Goal: Task Accomplishment & Management: Manage account settings

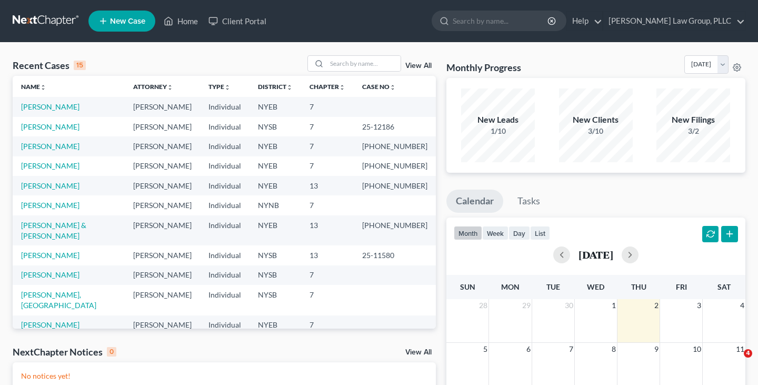
click at [44, 113] on td "[PERSON_NAME]" at bounding box center [69, 106] width 112 height 19
click at [44, 108] on link "[PERSON_NAME]" at bounding box center [50, 106] width 58 height 9
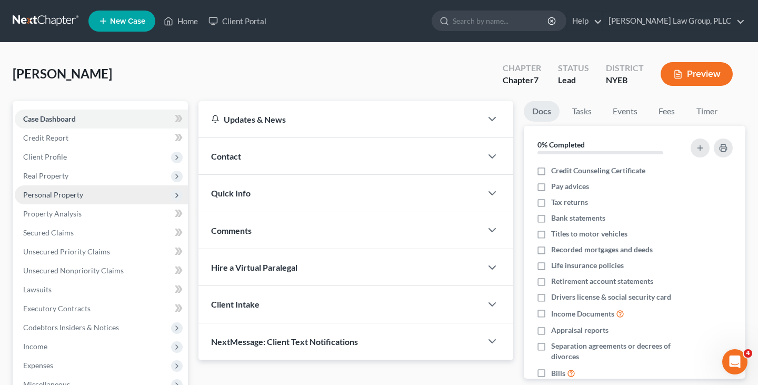
click at [97, 196] on span "Personal Property" at bounding box center [101, 194] width 173 height 19
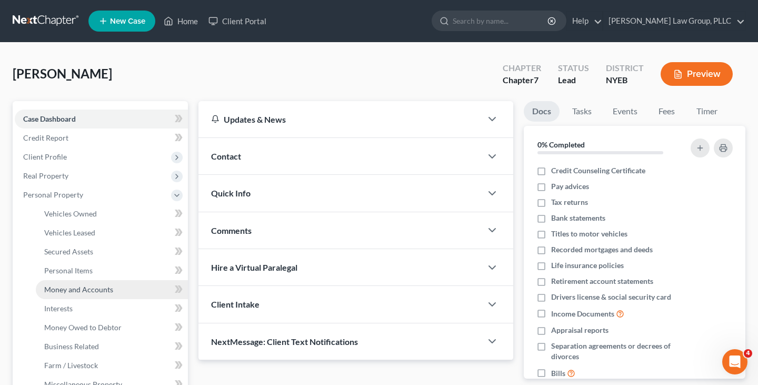
click at [95, 287] on span "Money and Accounts" at bounding box center [78, 289] width 69 height 9
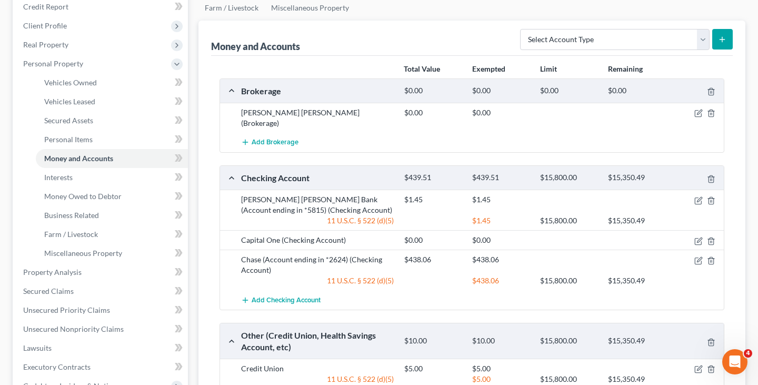
scroll to position [132, 0]
click at [700, 237] on icon "button" at bounding box center [698, 240] width 6 height 6
select select "48"
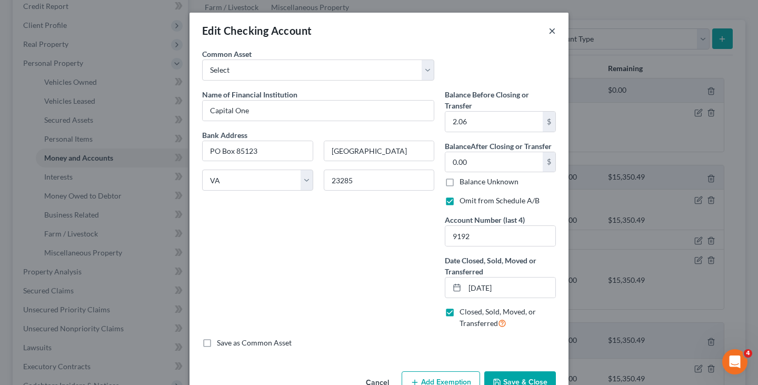
click at [551, 36] on button "×" at bounding box center [551, 30] width 7 height 13
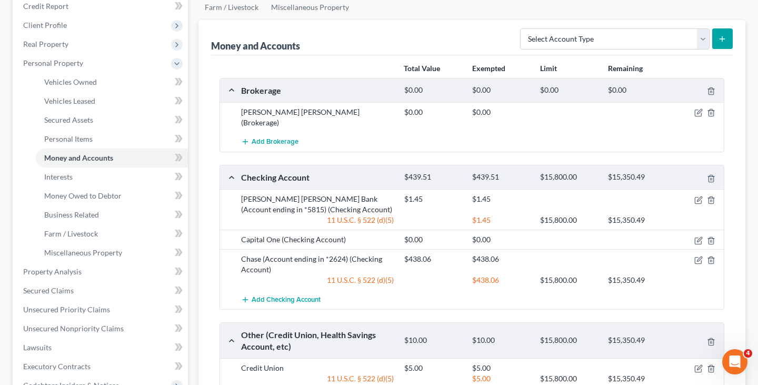
scroll to position [0, 0]
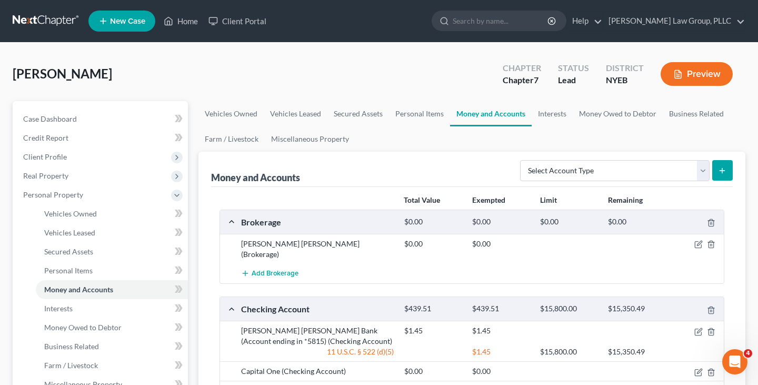
click at [68, 26] on link at bounding box center [46, 21] width 67 height 19
